Goal: Information Seeking & Learning: Learn about a topic

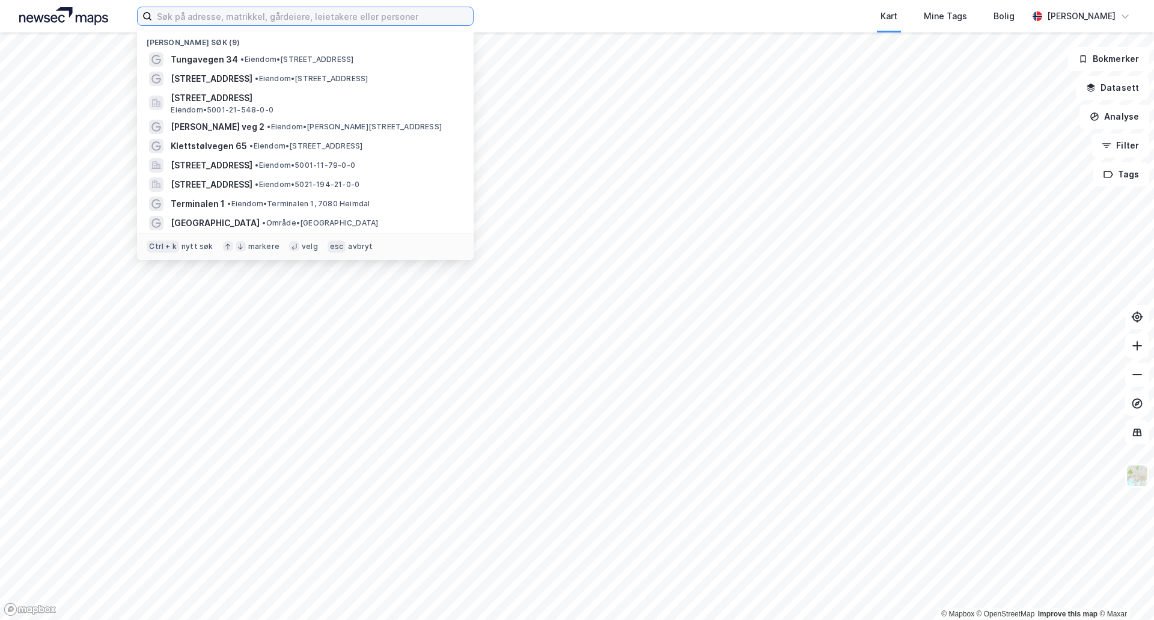
click at [168, 16] on input at bounding box center [312, 16] width 321 height 18
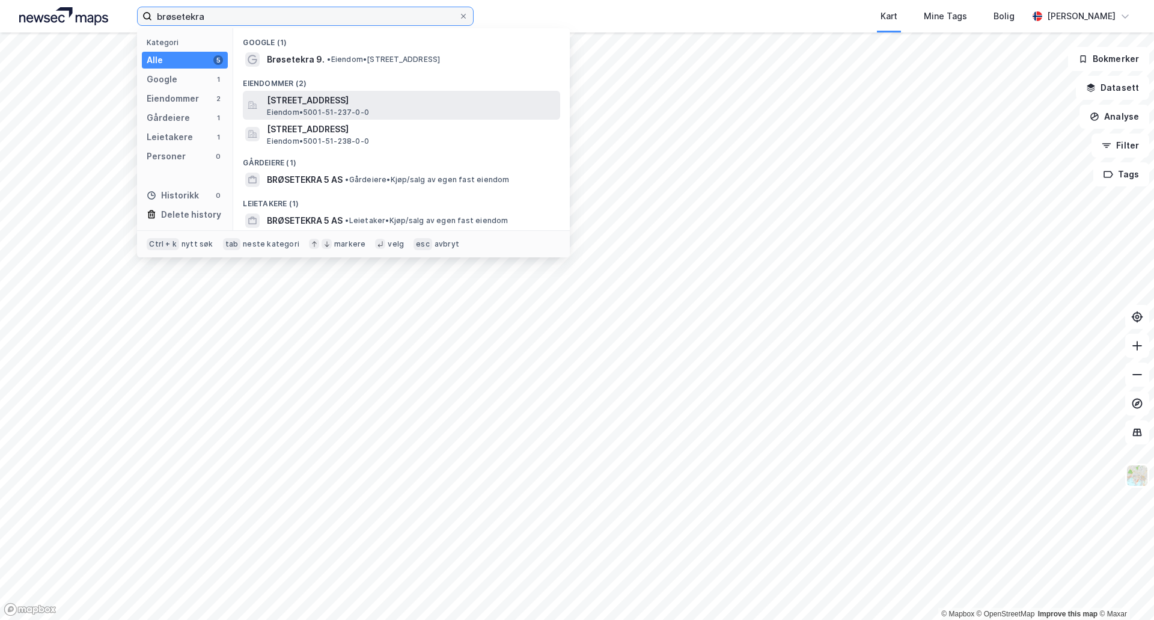
type input "brøsetekra"
click at [308, 99] on span "[STREET_ADDRESS]" at bounding box center [411, 100] width 289 height 14
